Goal: Information Seeking & Learning: Find specific fact

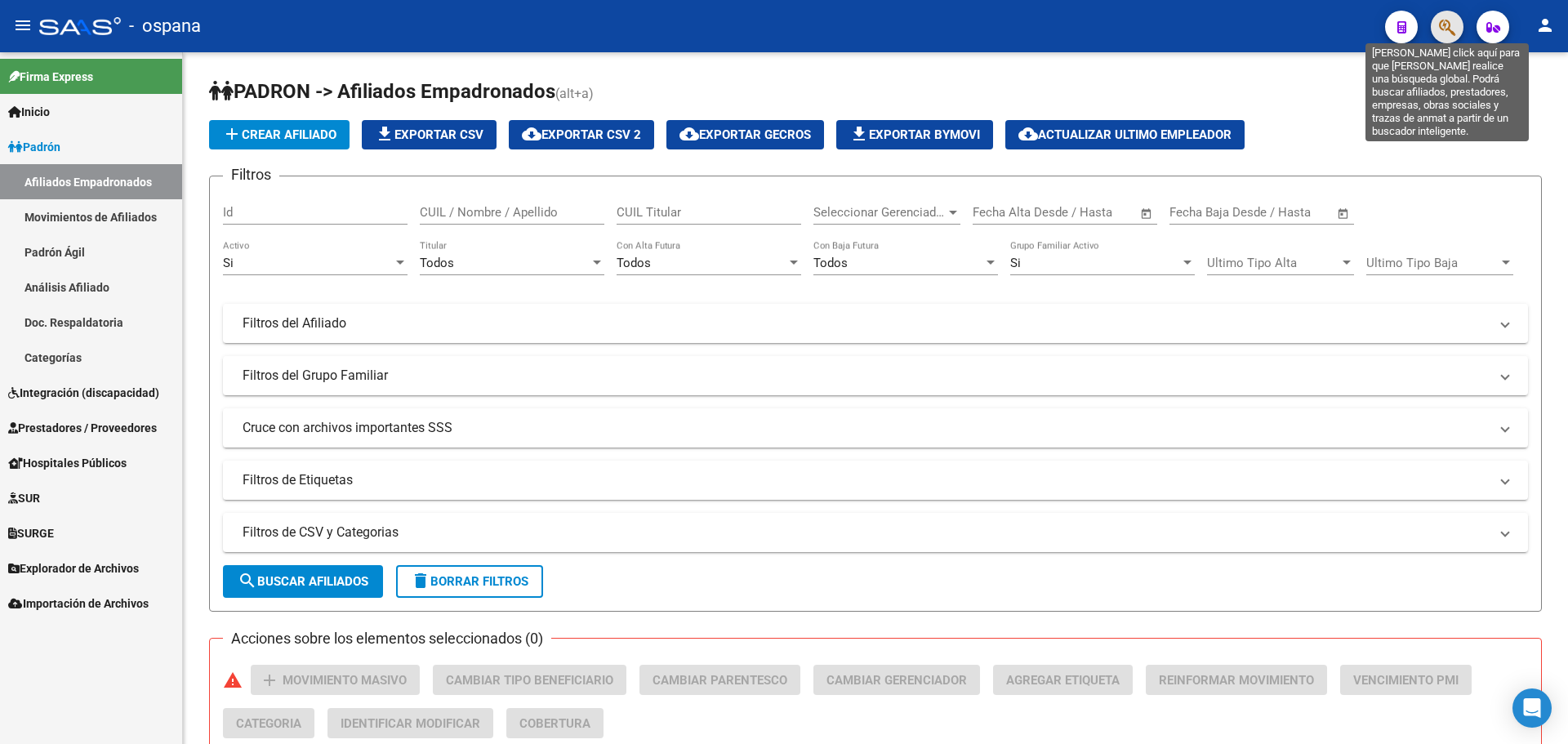
click at [1440, 24] on icon "button" at bounding box center [1447, 26] width 17 height 18
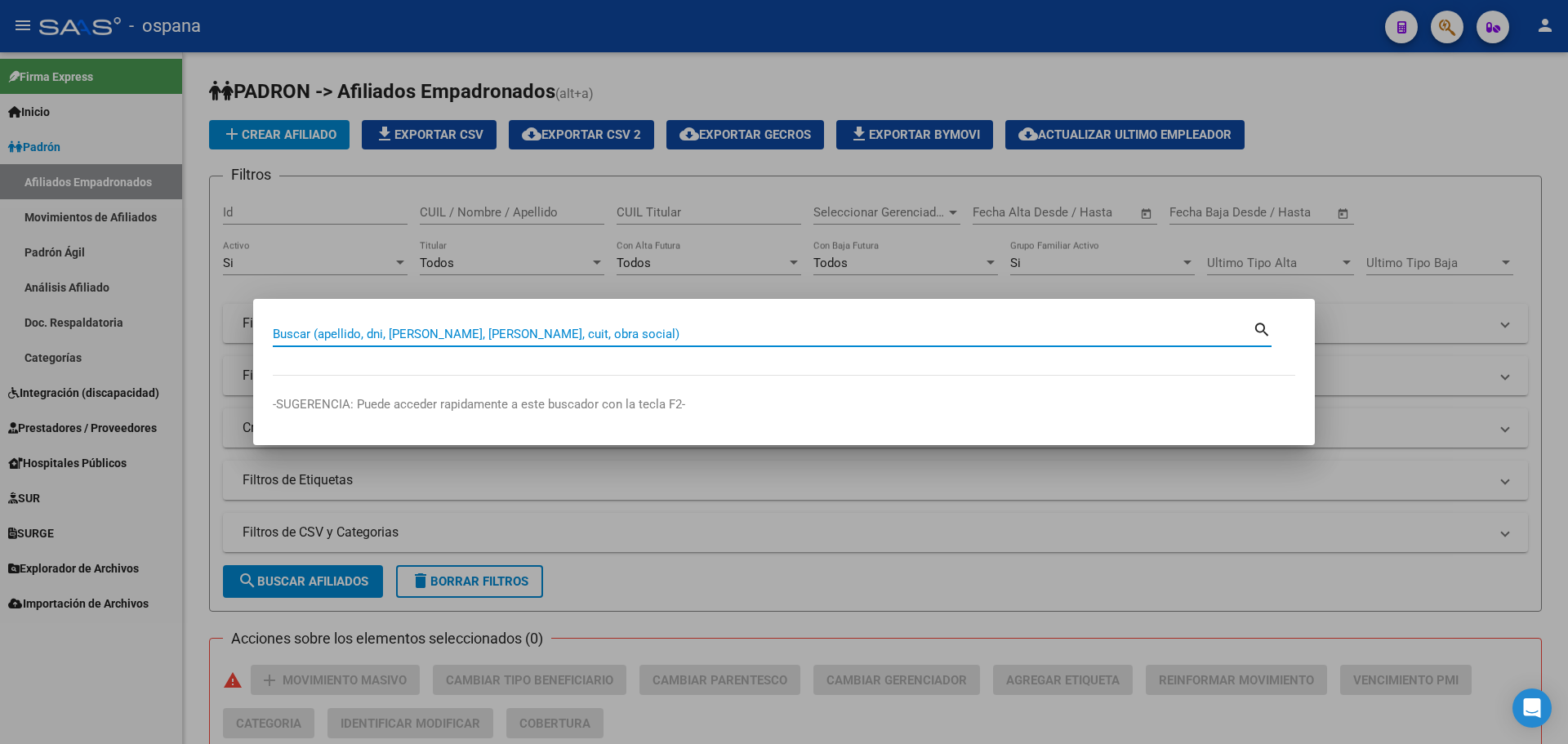
paste input "6044245"
type input "6044245"
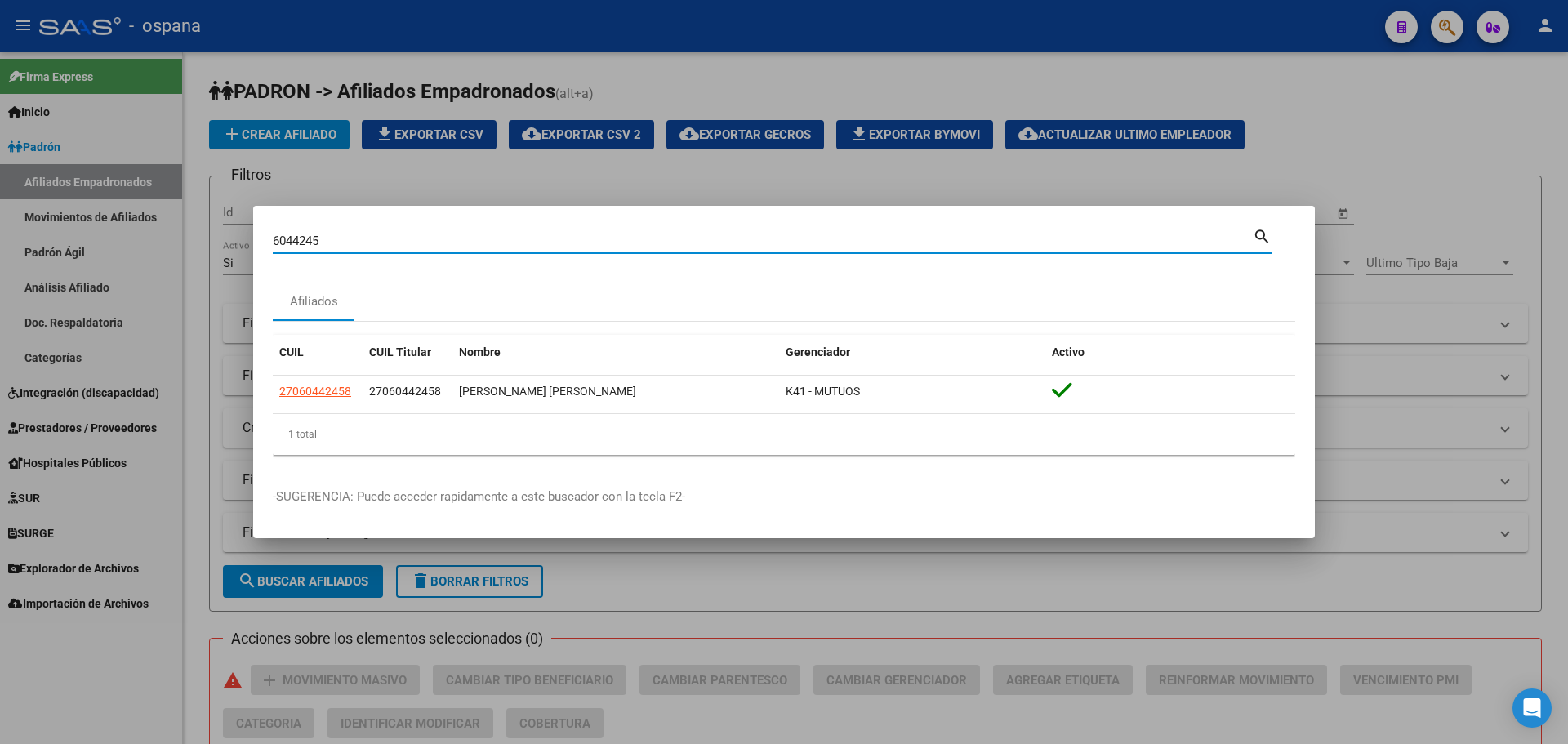
click at [1417, 181] on div at bounding box center [784, 372] width 1568 height 744
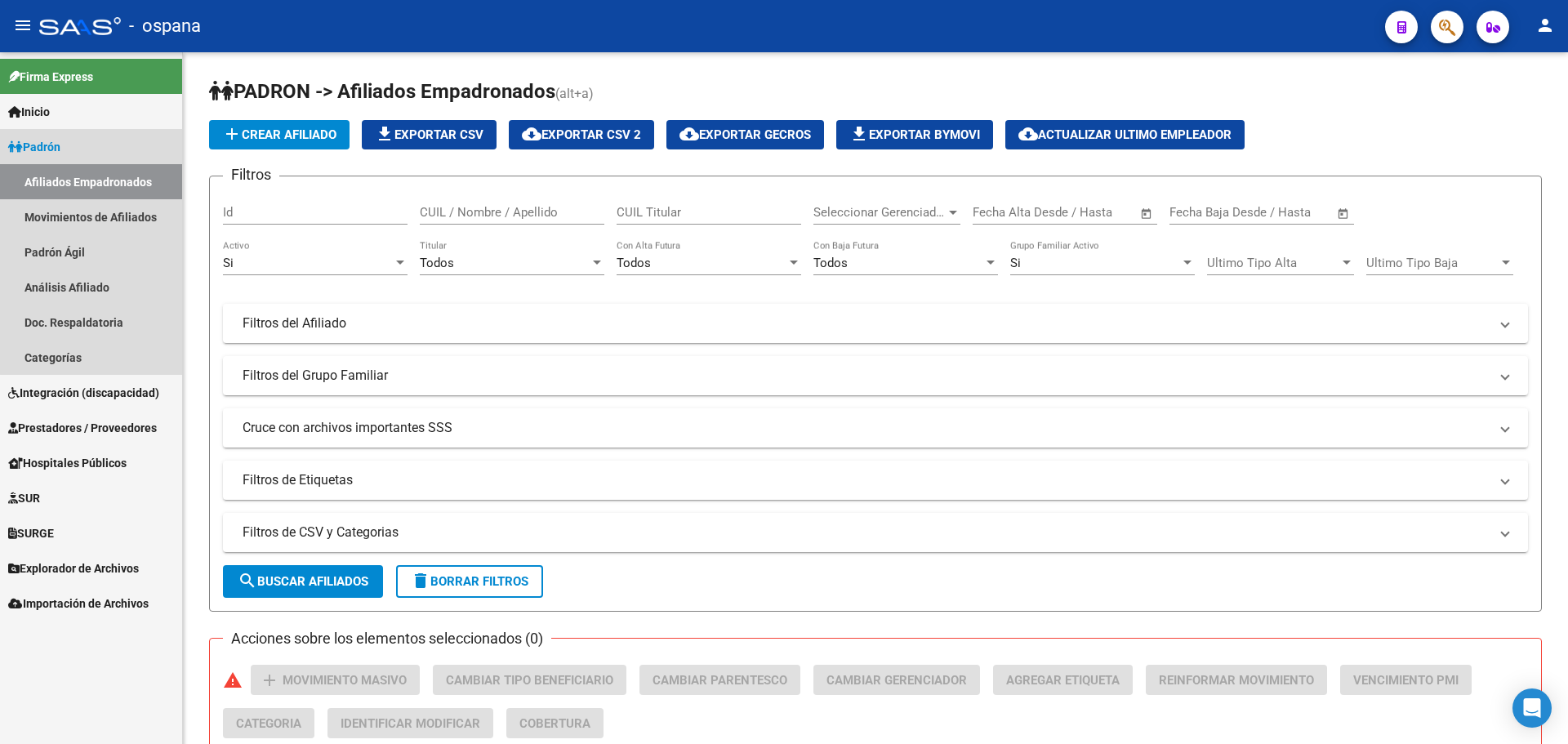
click at [95, 137] on link "Padrón" at bounding box center [91, 147] width 182 height 35
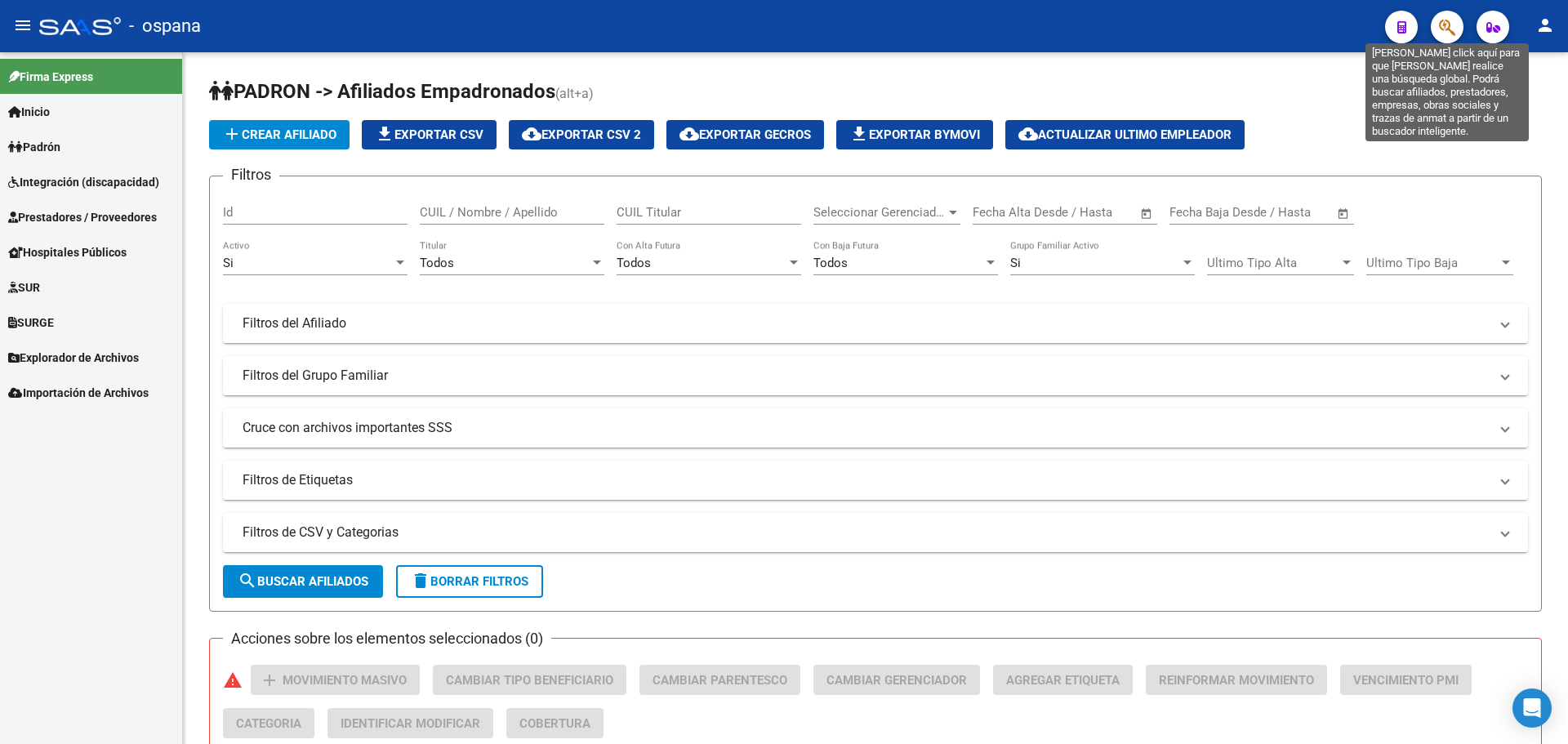
click at [1450, 21] on icon "button" at bounding box center [1447, 26] width 17 height 18
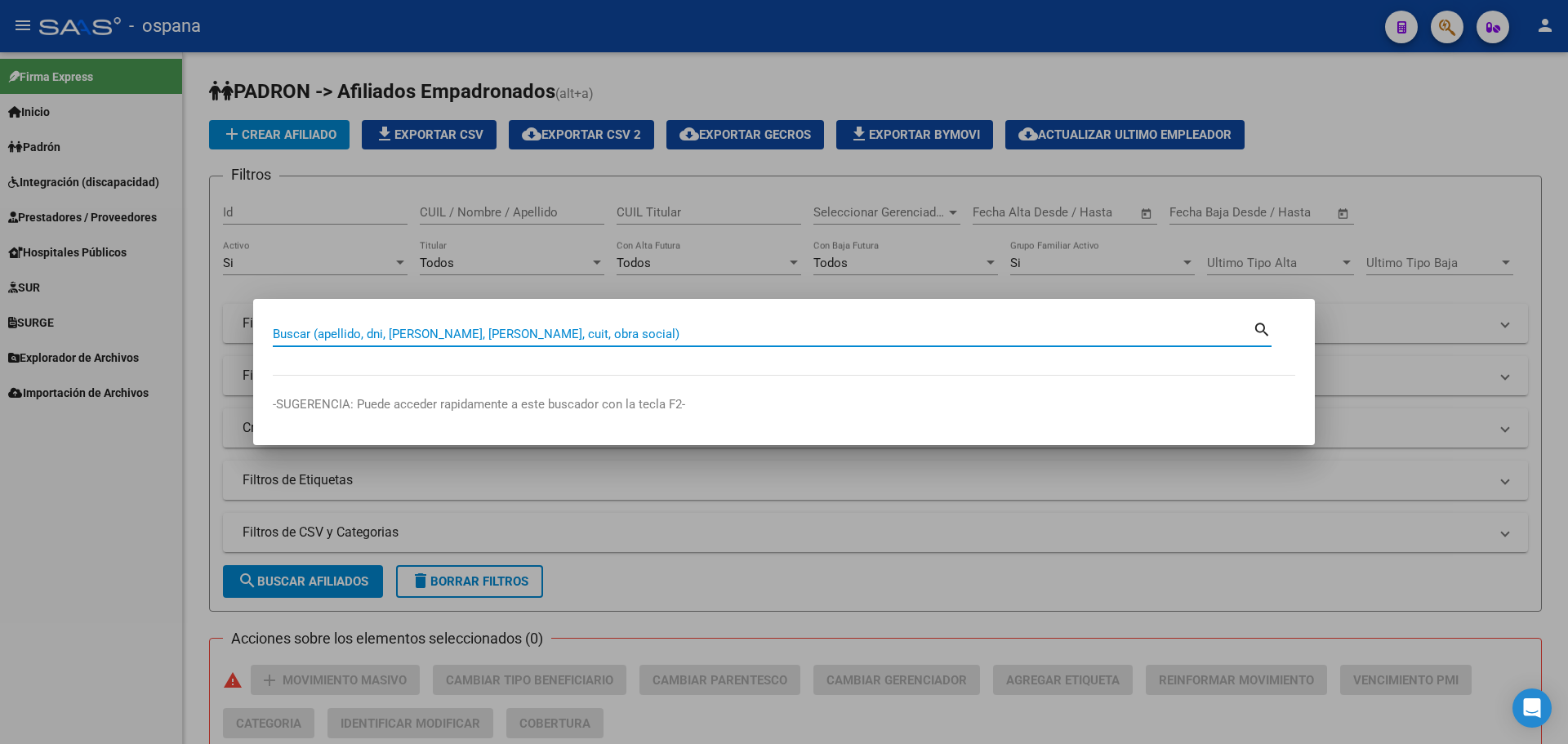
click at [409, 336] on input "Buscar (apellido, dni, [PERSON_NAME], [PERSON_NAME], cuit, obra social)" at bounding box center [762, 334] width 980 height 15
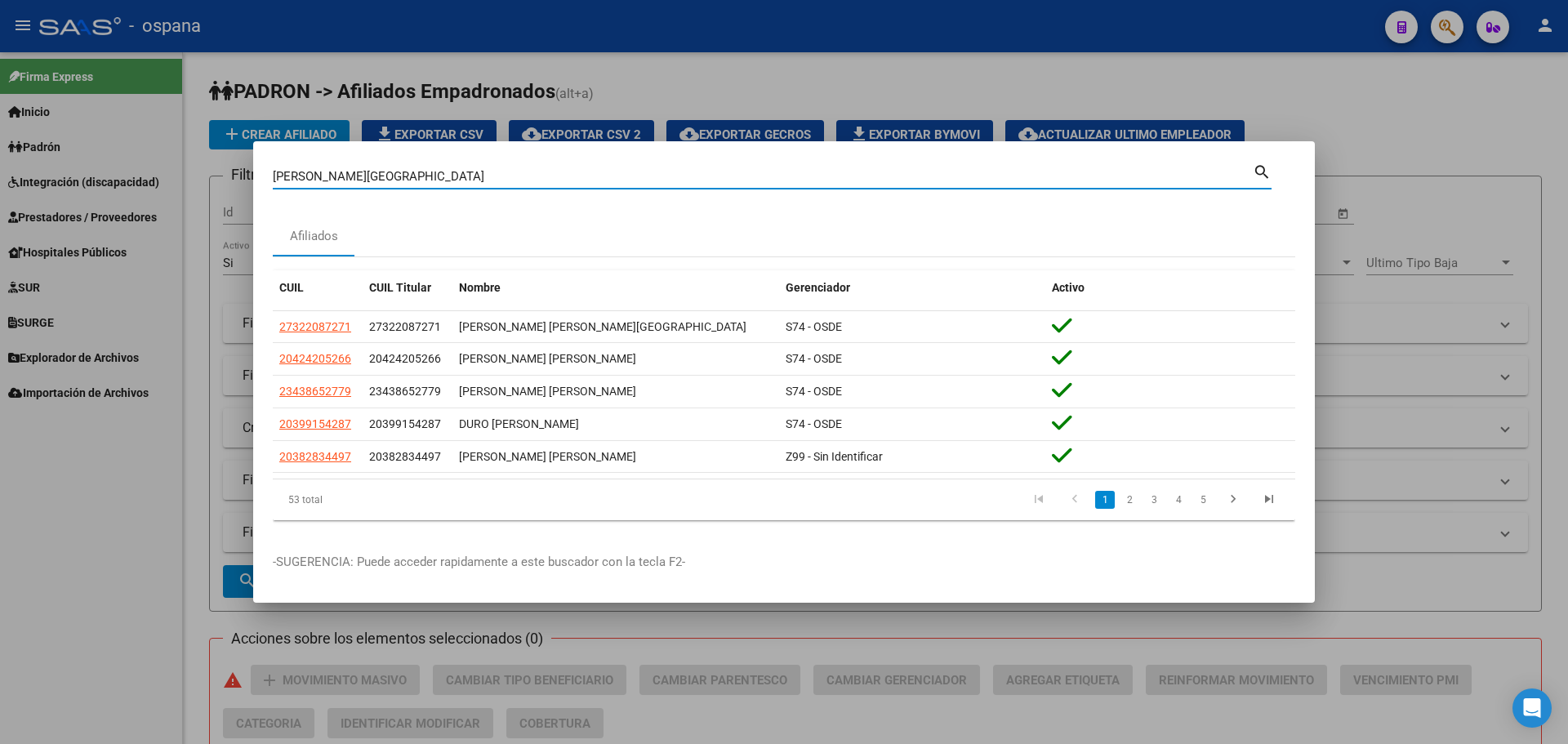
type input "[PERSON_NAME][GEOGRAPHIC_DATA]"
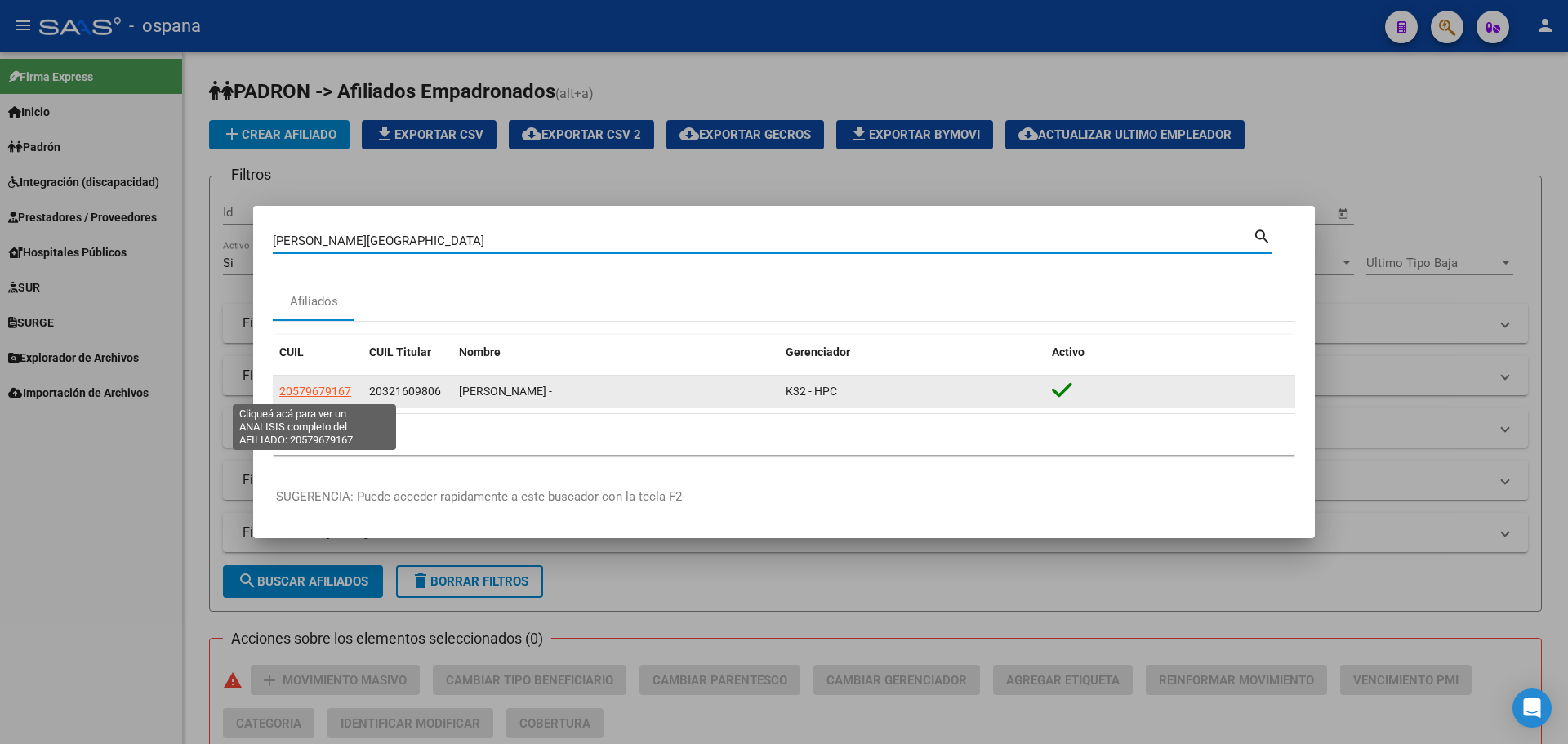
click at [335, 394] on span "20579679167" at bounding box center [315, 391] width 72 height 13
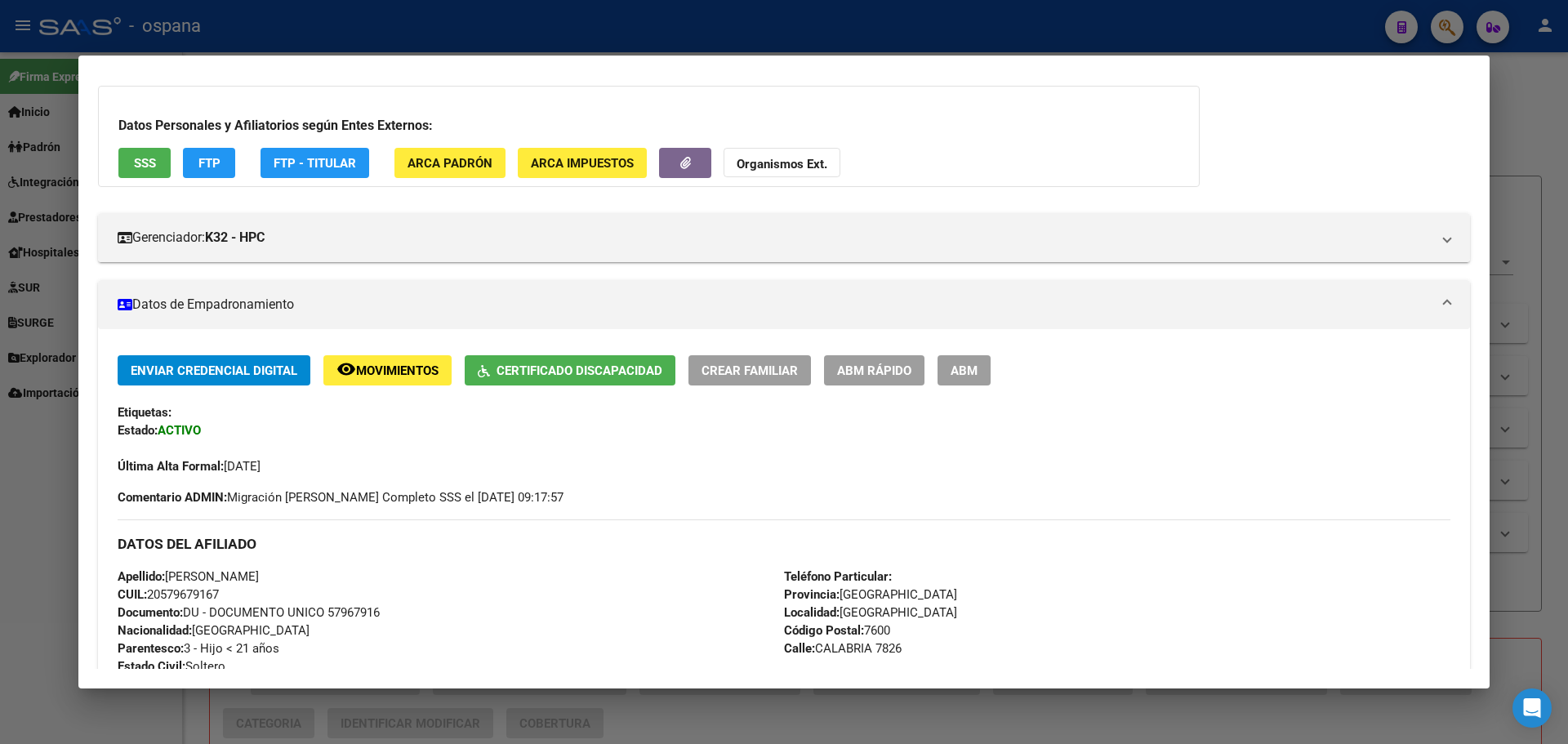
scroll to position [163, 0]
